Goal: Task Accomplishment & Management: Complete application form

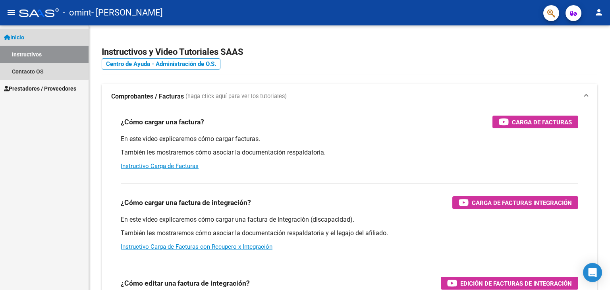
click at [31, 38] on link "Inicio" at bounding box center [44, 37] width 89 height 17
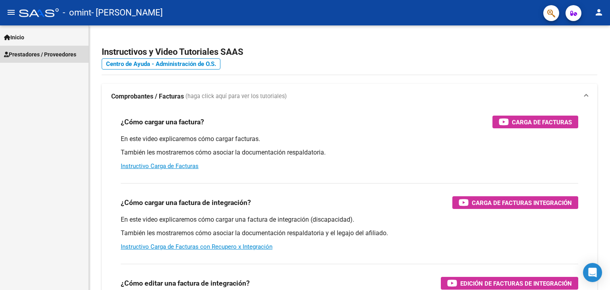
click at [36, 58] on span "Prestadores / Proveedores" at bounding box center [40, 54] width 72 height 9
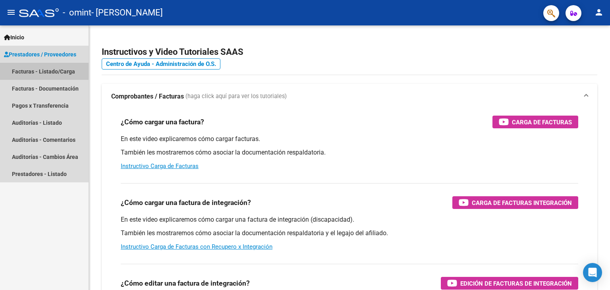
click at [40, 73] on link "Facturas - Listado/Carga" at bounding box center [44, 71] width 89 height 17
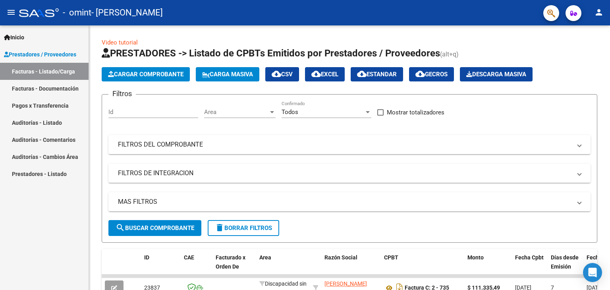
drag, startPoint x: 609, startPoint y: 154, endPoint x: 609, endPoint y: 184, distance: 29.4
click at [609, 184] on div at bounding box center [609, 145] width 0 height 290
drag, startPoint x: 609, startPoint y: 160, endPoint x: 609, endPoint y: 189, distance: 28.6
click at [609, 189] on html "menu - omint - [PERSON_NAME] person Inicio Instructivos Contacto OS Prestadores…" at bounding box center [305, 145] width 610 height 290
drag, startPoint x: 609, startPoint y: 167, endPoint x: 609, endPoint y: 195, distance: 27.8
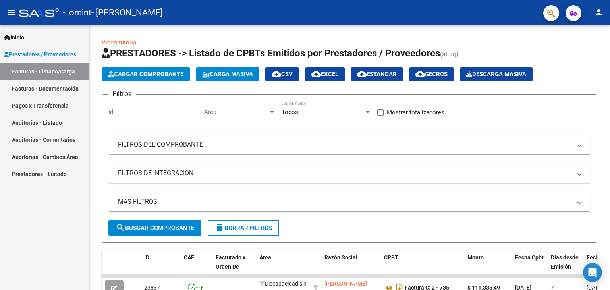
click at [609, 195] on div at bounding box center [609, 145] width 0 height 290
drag, startPoint x: 609, startPoint y: 169, endPoint x: 365, endPoint y: 261, distance: 261.3
click at [365, 261] on html "menu - omint - [PERSON_NAME] person Inicio Instructivos Contacto OS Prestadores…" at bounding box center [305, 145] width 610 height 290
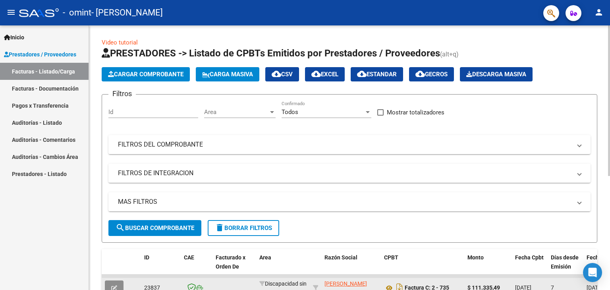
click at [112, 284] on span "button" at bounding box center [114, 287] width 6 height 7
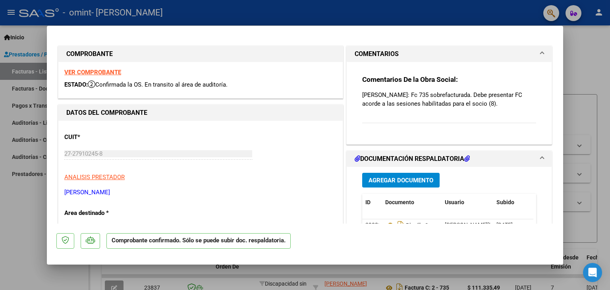
click at [580, 42] on div at bounding box center [305, 145] width 610 height 290
type input "$ 0,00"
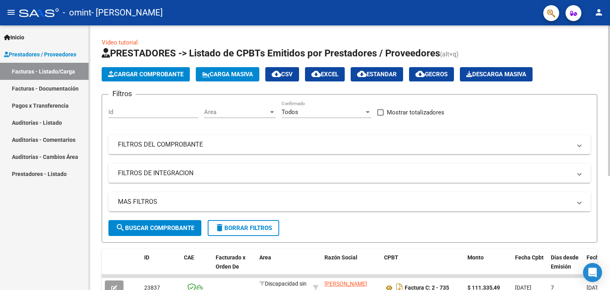
scroll to position [4, 0]
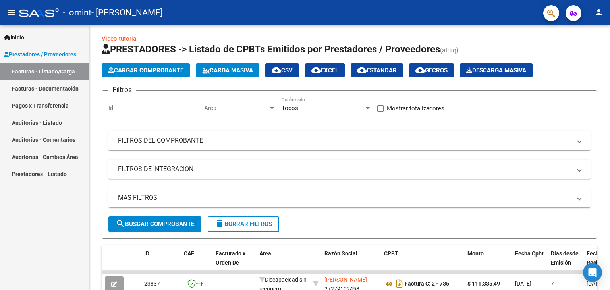
drag, startPoint x: 607, startPoint y: 112, endPoint x: 609, endPoint y: 156, distance: 44.2
click at [609, 156] on html "menu - omint - [PERSON_NAME] person Inicio Instructivos Contacto OS Prestadores…" at bounding box center [305, 145] width 610 height 290
click at [597, 171] on button at bounding box center [596, 168] width 10 height 10
drag, startPoint x: 609, startPoint y: 172, endPoint x: 609, endPoint y: 207, distance: 34.9
click at [609, 207] on div at bounding box center [609, 145] width 0 height 290
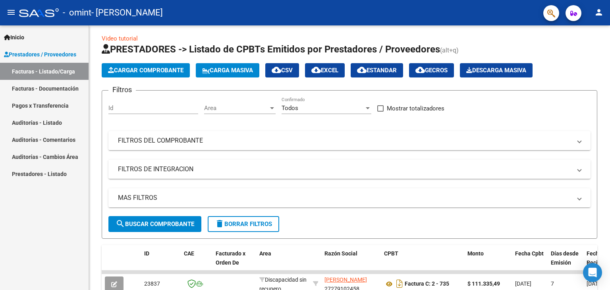
drag, startPoint x: 609, startPoint y: 177, endPoint x: 609, endPoint y: 218, distance: 41.3
click at [609, 218] on div at bounding box center [609, 145] width 0 height 290
click at [438, 218] on form "Filtros Id Area Area Todos Confirmado Mostrar totalizadores FILTROS DEL COMPROB…" at bounding box center [349, 164] width 495 height 148
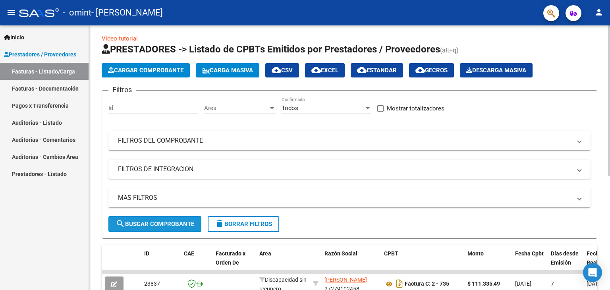
click at [177, 221] on span "search Buscar Comprobante" at bounding box center [155, 223] width 79 height 7
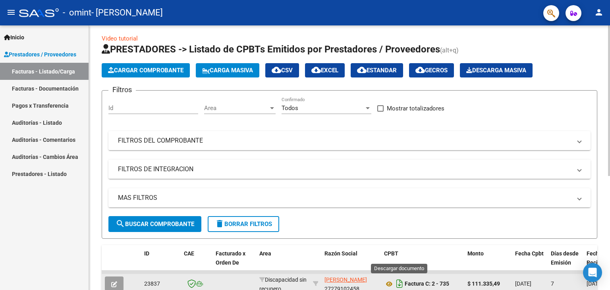
click at [400, 281] on icon "Descargar documento" at bounding box center [399, 283] width 10 height 13
click at [115, 282] on icon "button" at bounding box center [114, 284] width 6 height 6
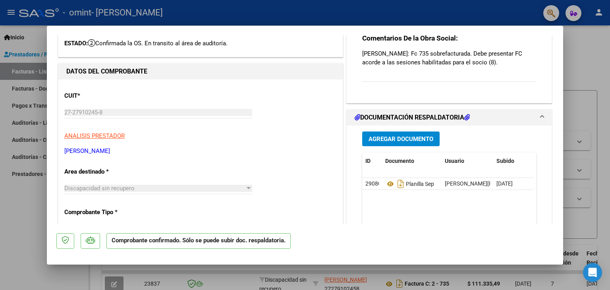
scroll to position [38, 0]
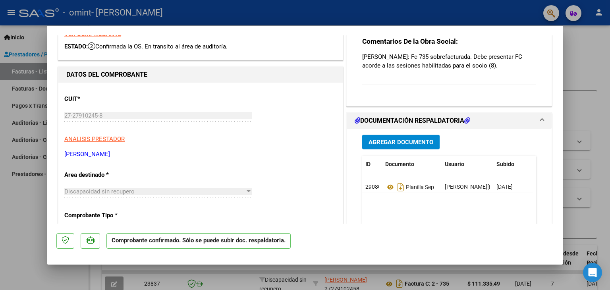
click at [433, 78] on div "Comentarios De la Obra Social: [PERSON_NAME]: Fc 735 sobrefacturada. Debe prese…" at bounding box center [449, 65] width 174 height 57
click at [403, 146] on button "Agregar Documento" at bounding box center [400, 142] width 77 height 15
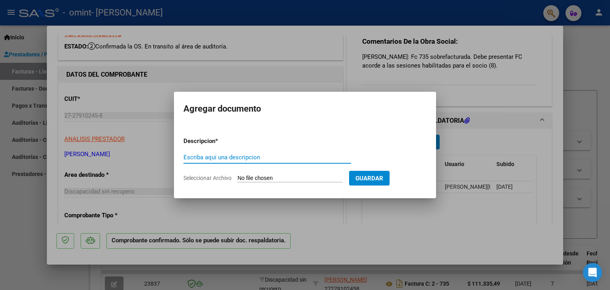
type input "S"
type input "se emite nueva factura, ante el reclamo por sobrefacturacion"
click at [256, 177] on input "Seleccionar Archivo" at bounding box center [289, 179] width 105 height 8
type input "C:\fakepath\[PERSON_NAME] RE FACTURACION.pdf"
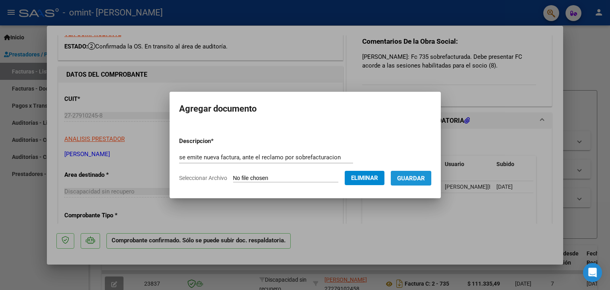
click at [422, 181] on span "Guardar" at bounding box center [411, 178] width 28 height 7
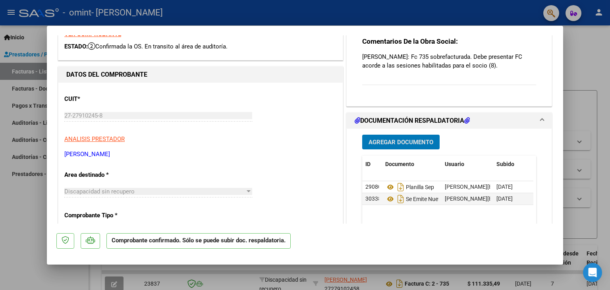
click at [609, 87] on div at bounding box center [609, 145] width 0 height 290
